Goal: Task Accomplishment & Management: Use online tool/utility

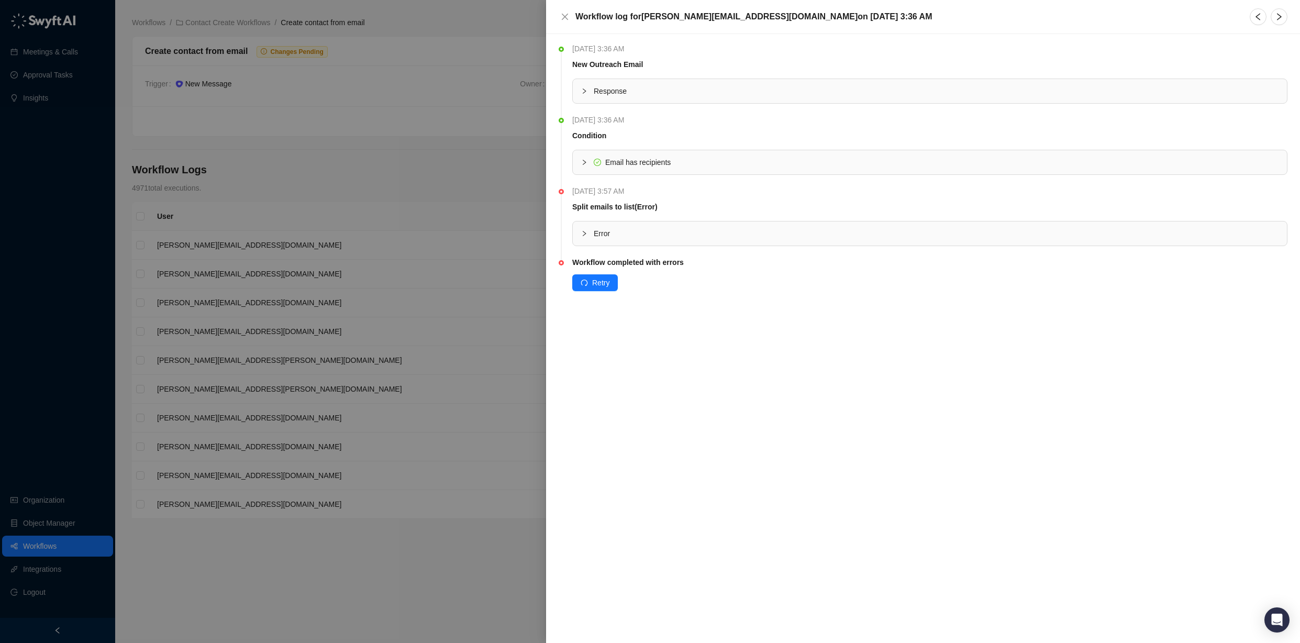
click at [625, 239] on div "Error" at bounding box center [930, 233] width 714 height 24
click at [685, 165] on span "Email has recipients" at bounding box center [936, 163] width 685 height 12
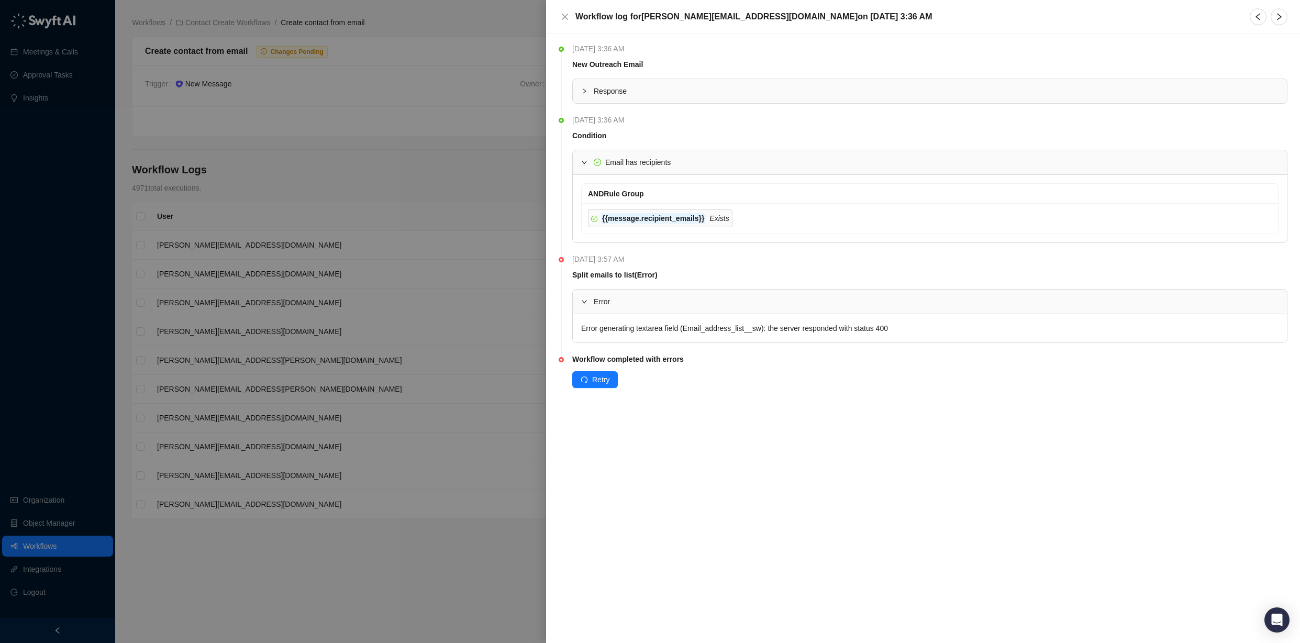
click at [685, 165] on span "Email has recipients" at bounding box center [936, 163] width 685 height 12
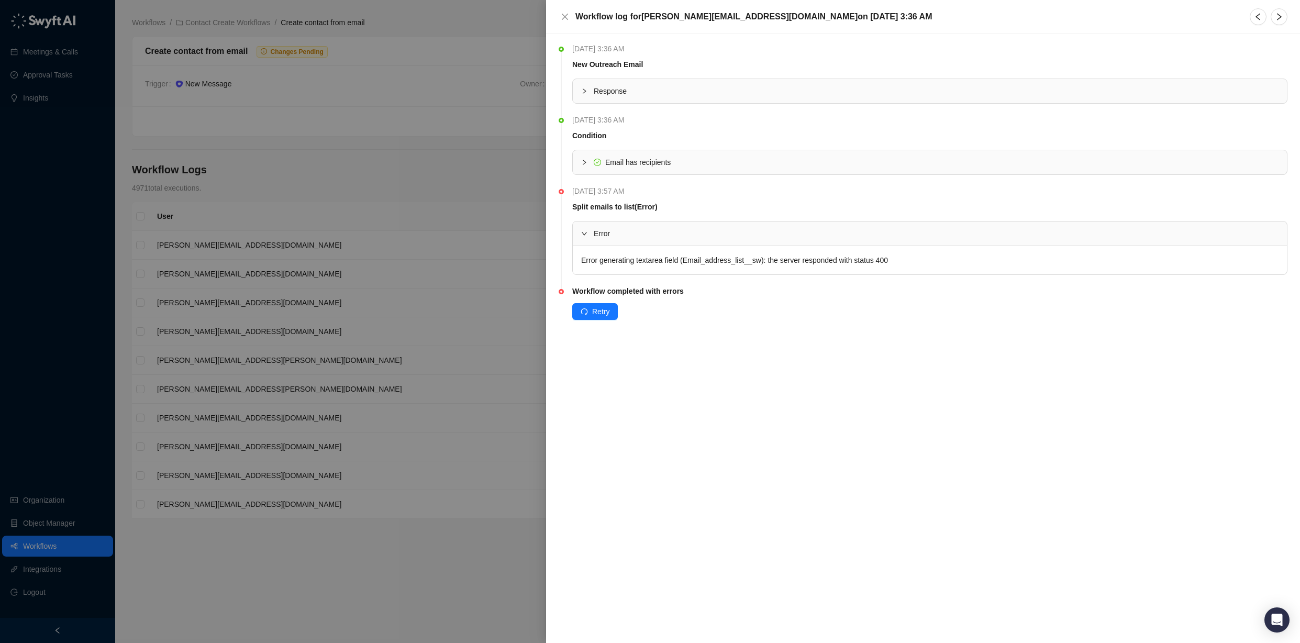
click at [605, 237] on span "Error" at bounding box center [936, 234] width 685 height 12
click at [567, 15] on icon "close" at bounding box center [565, 17] width 8 height 8
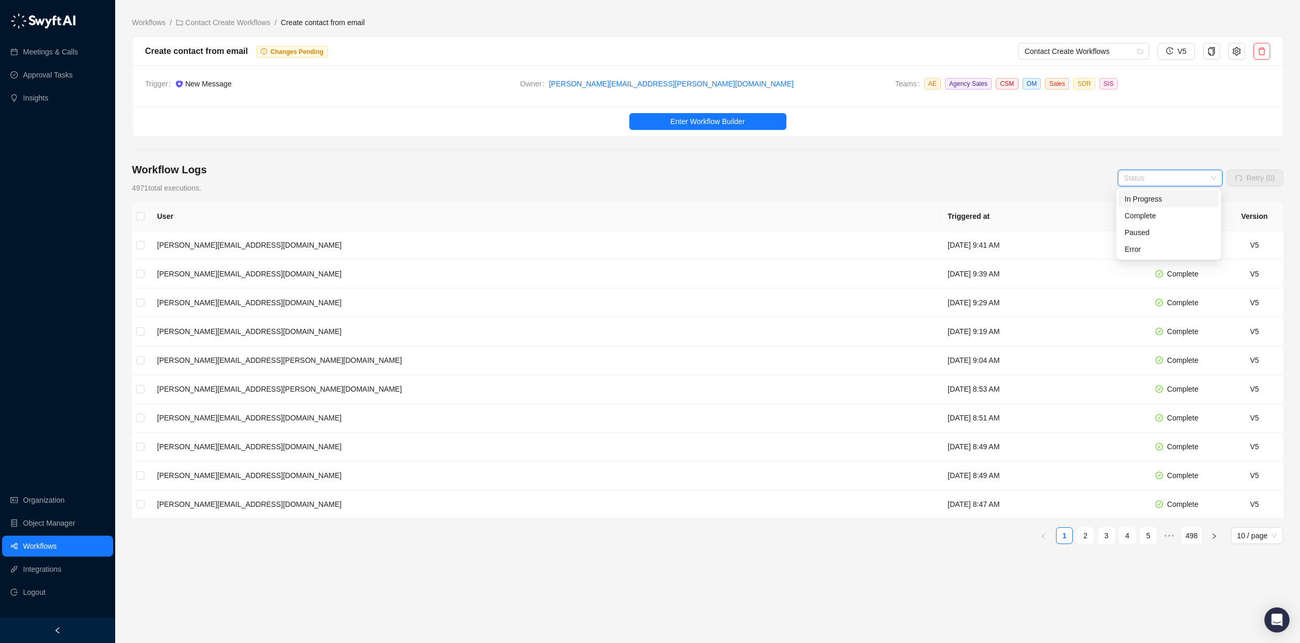
click at [1150, 182] on input "search" at bounding box center [1167, 178] width 86 height 16
click at [1142, 254] on div "Error" at bounding box center [1169, 249] width 88 height 12
